Goal: Task Accomplishment & Management: Complete application form

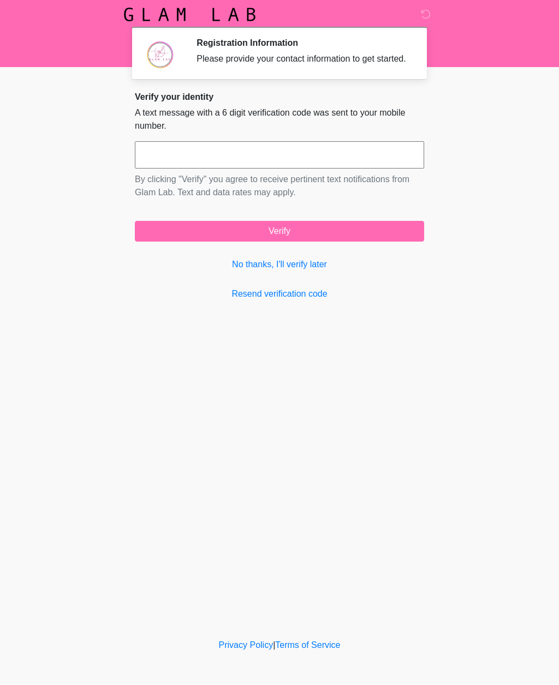
click at [298, 165] on input "text" at bounding box center [279, 155] width 289 height 27
type input "******"
click at [326, 242] on button "Verify" at bounding box center [279, 231] width 289 height 21
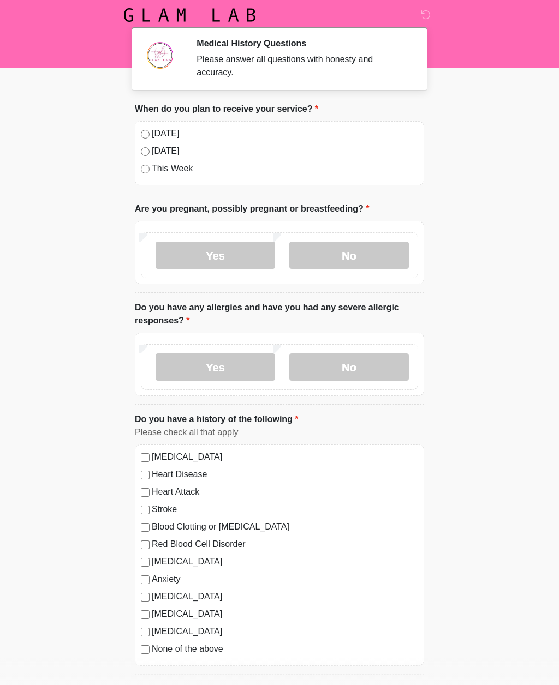
click at [351, 250] on label "No" at bounding box center [348, 255] width 119 height 27
click at [347, 366] on label "No" at bounding box center [348, 366] width 119 height 27
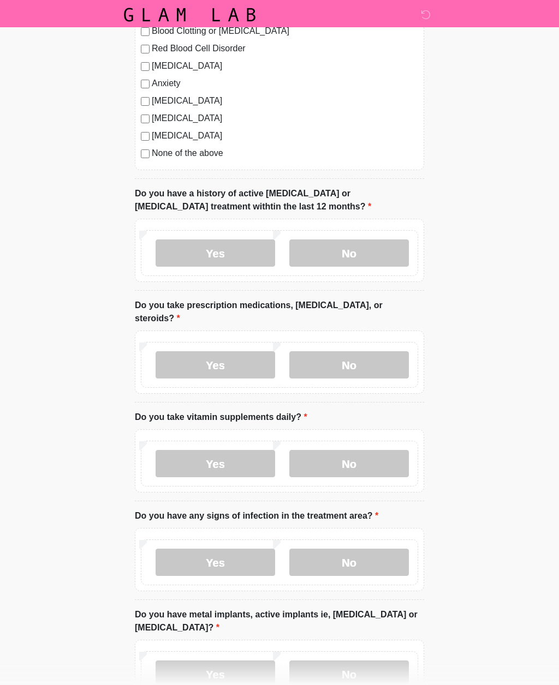
scroll to position [496, 0]
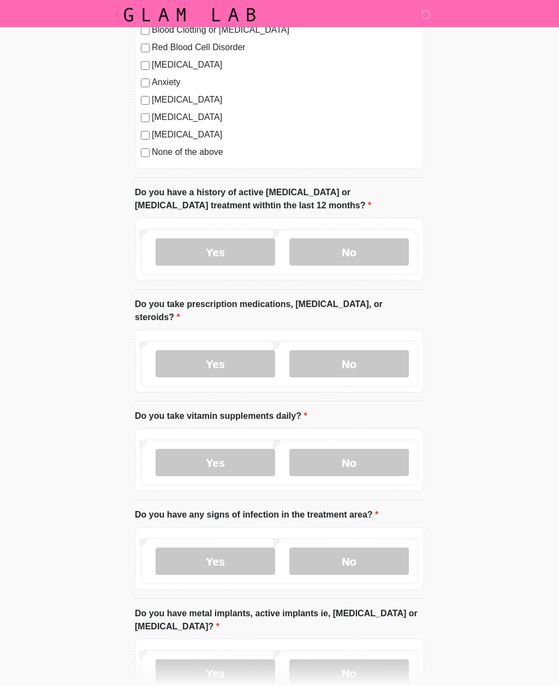
click at [351, 249] on label "No" at bounding box center [348, 252] width 119 height 27
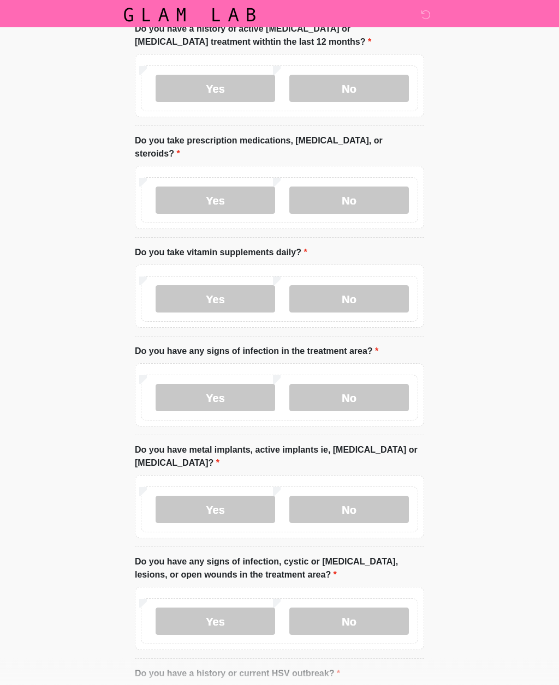
scroll to position [661, 0]
click at [359, 193] on label "No" at bounding box center [348, 200] width 119 height 27
click at [354, 295] on label "No" at bounding box center [348, 298] width 119 height 27
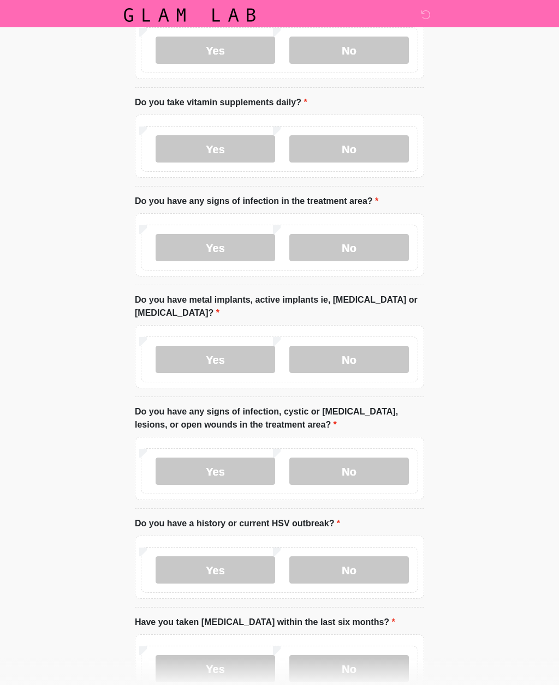
scroll to position [810, 0]
click at [364, 244] on label "No" at bounding box center [348, 248] width 119 height 27
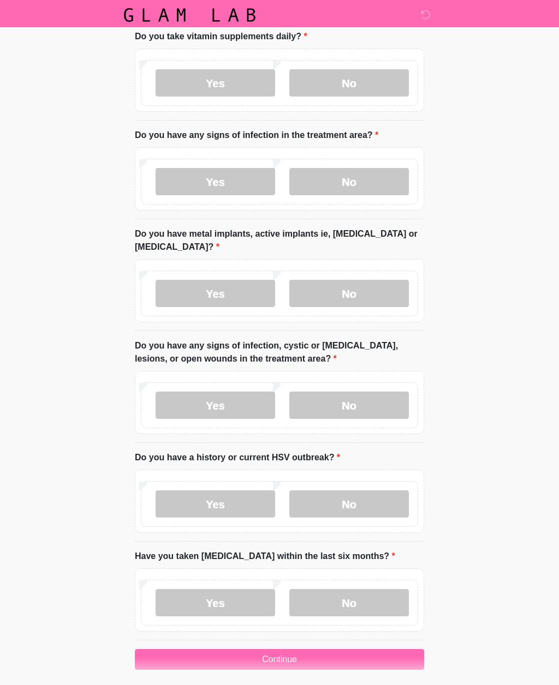
scroll to position [881, 0]
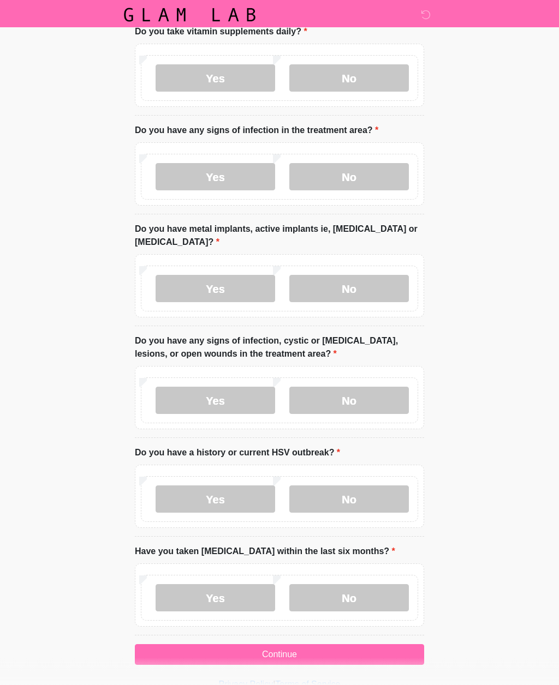
click at [362, 287] on label "No" at bounding box center [348, 288] width 119 height 27
click at [356, 393] on label "No" at bounding box center [348, 400] width 119 height 27
click at [350, 494] on label "No" at bounding box center [348, 499] width 119 height 27
click at [358, 594] on label "No" at bounding box center [348, 598] width 119 height 27
click at [297, 654] on button "Continue" at bounding box center [279, 655] width 289 height 21
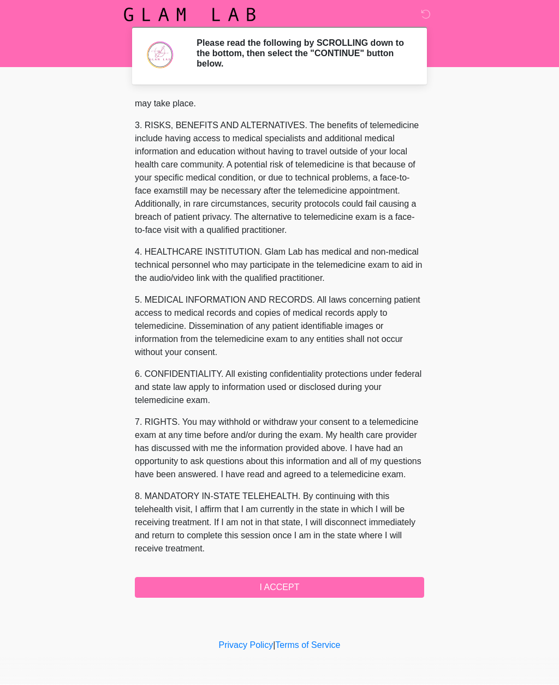
scroll to position [179, 0]
click at [286, 583] on button "I ACCEPT" at bounding box center [279, 588] width 289 height 21
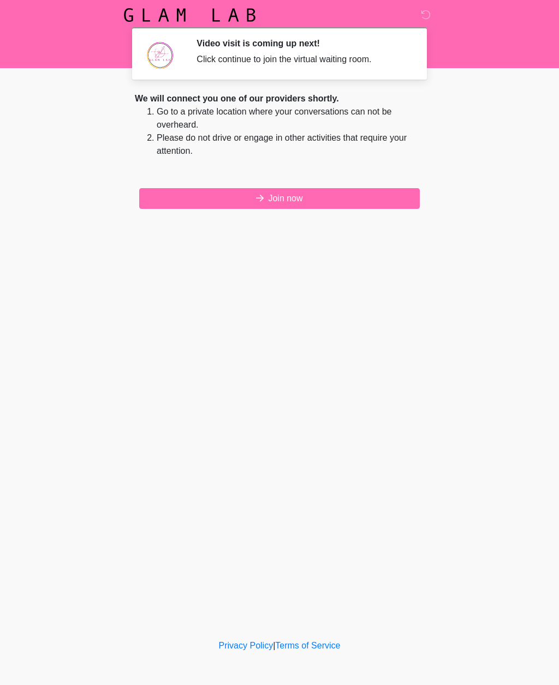
click at [298, 198] on button "Join now" at bounding box center [279, 198] width 280 height 21
